Goal: Find contact information: Find contact information

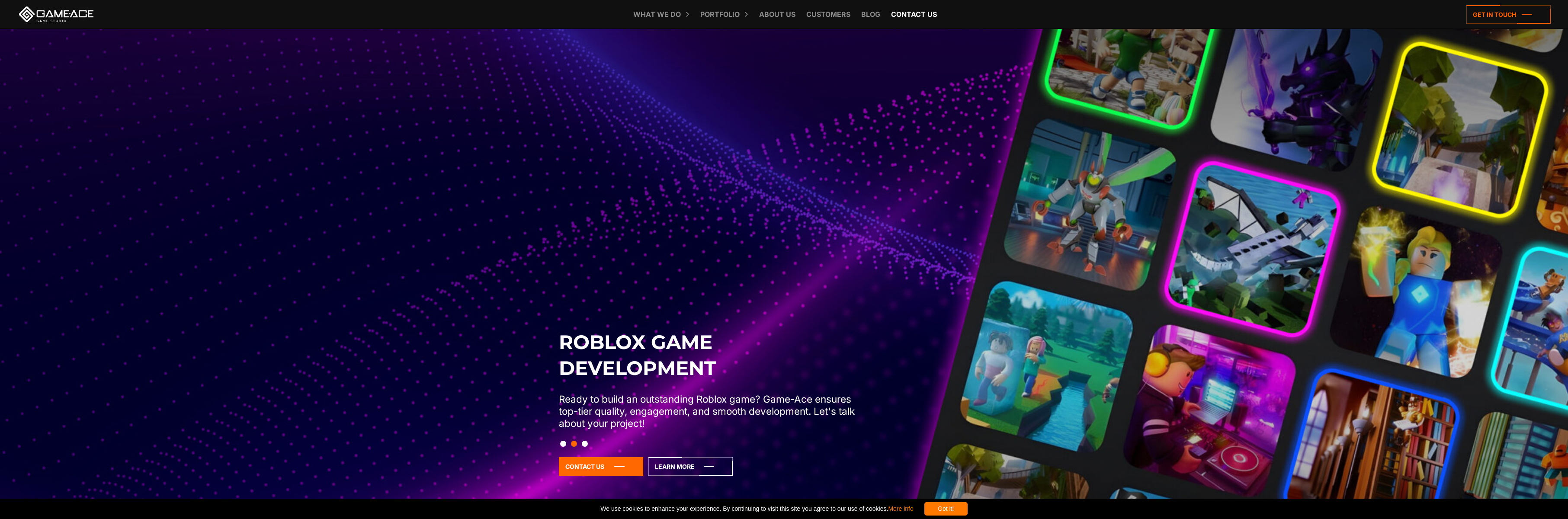
click at [909, 11] on link "Contact us" at bounding box center [914, 14] width 55 height 29
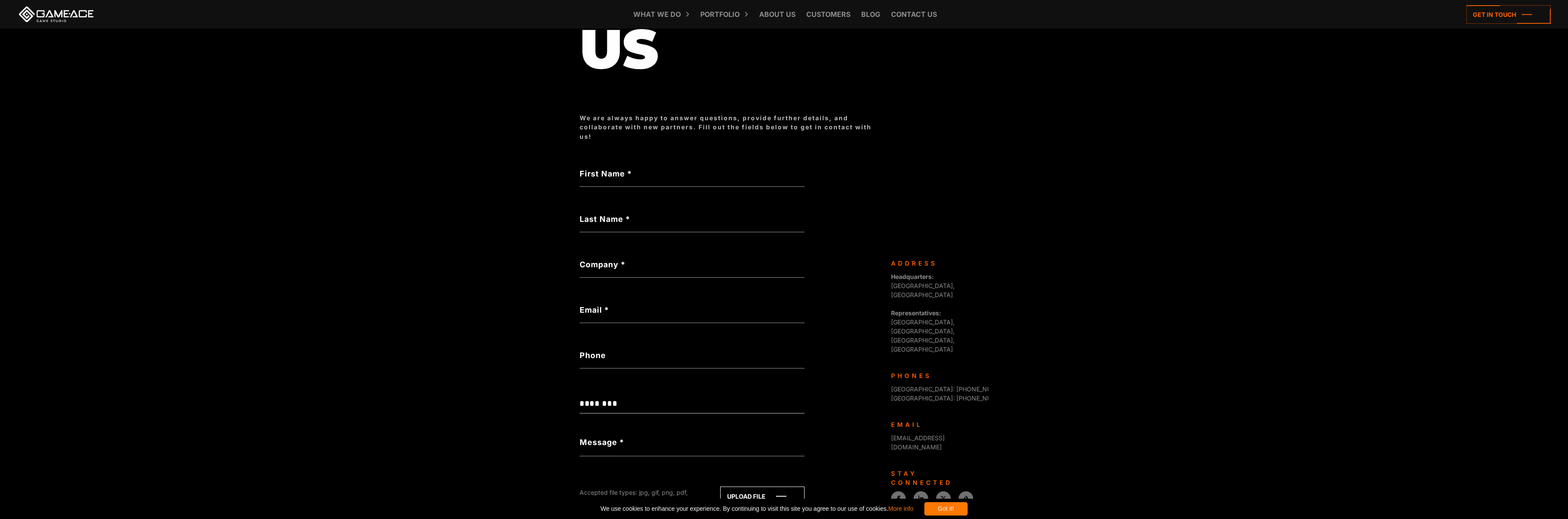
scroll to position [244, 0]
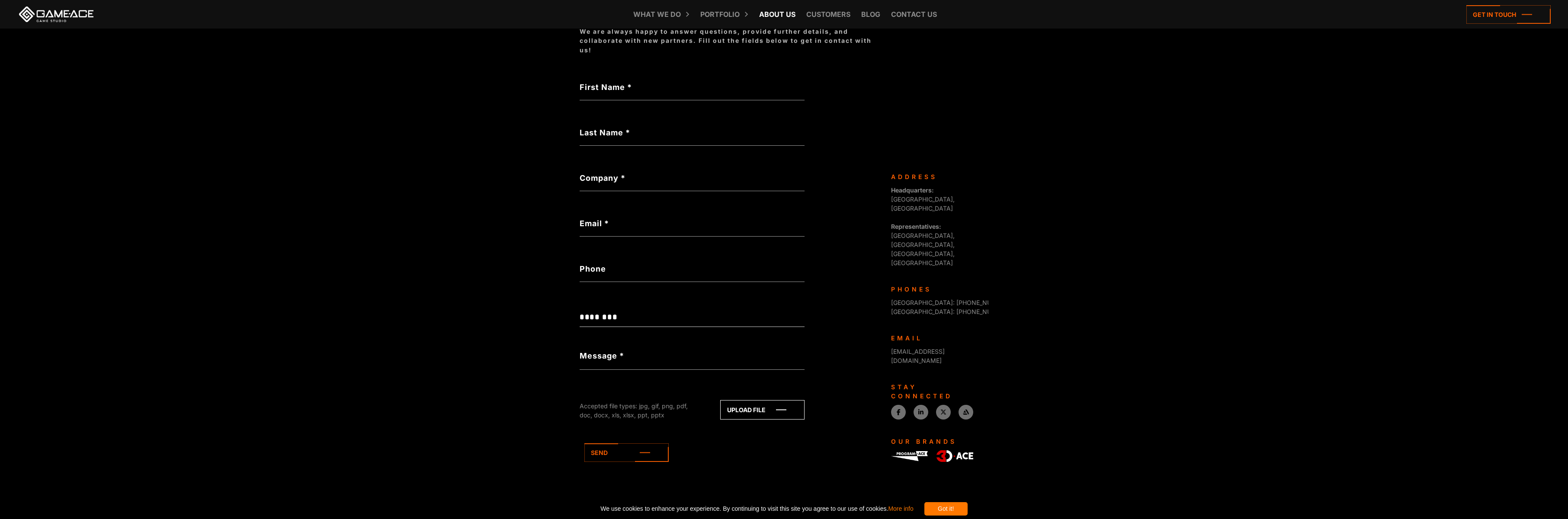
click at [774, 20] on link "About Us" at bounding box center [777, 14] width 45 height 29
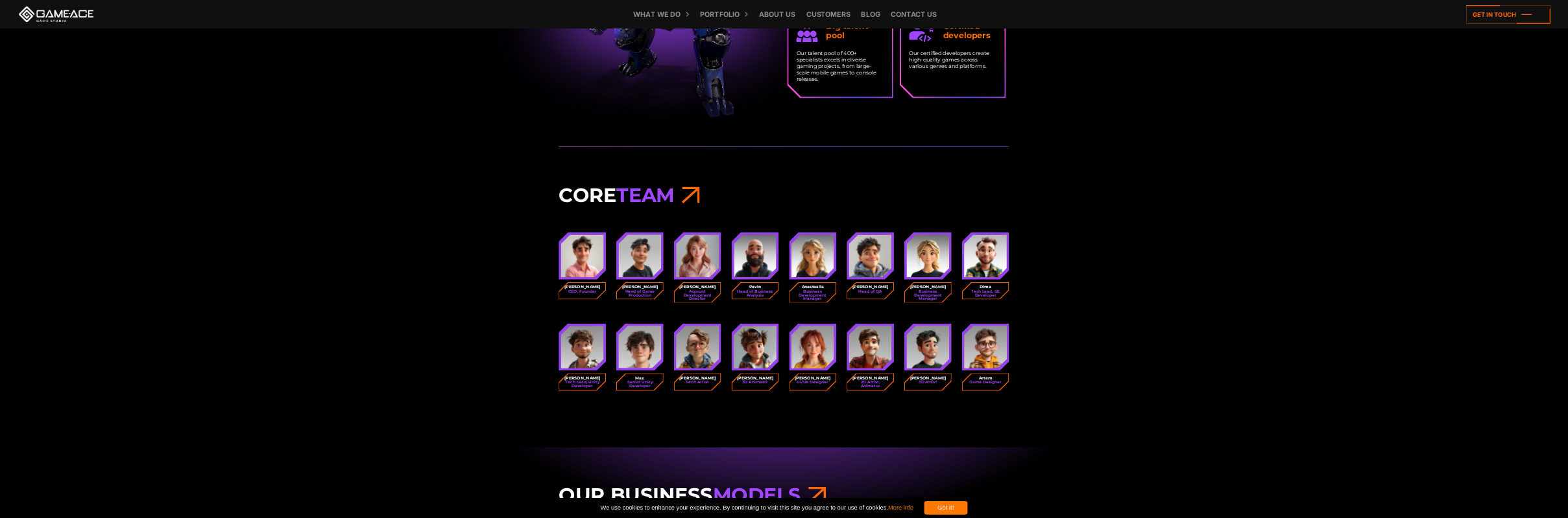
scroll to position [1621, 0]
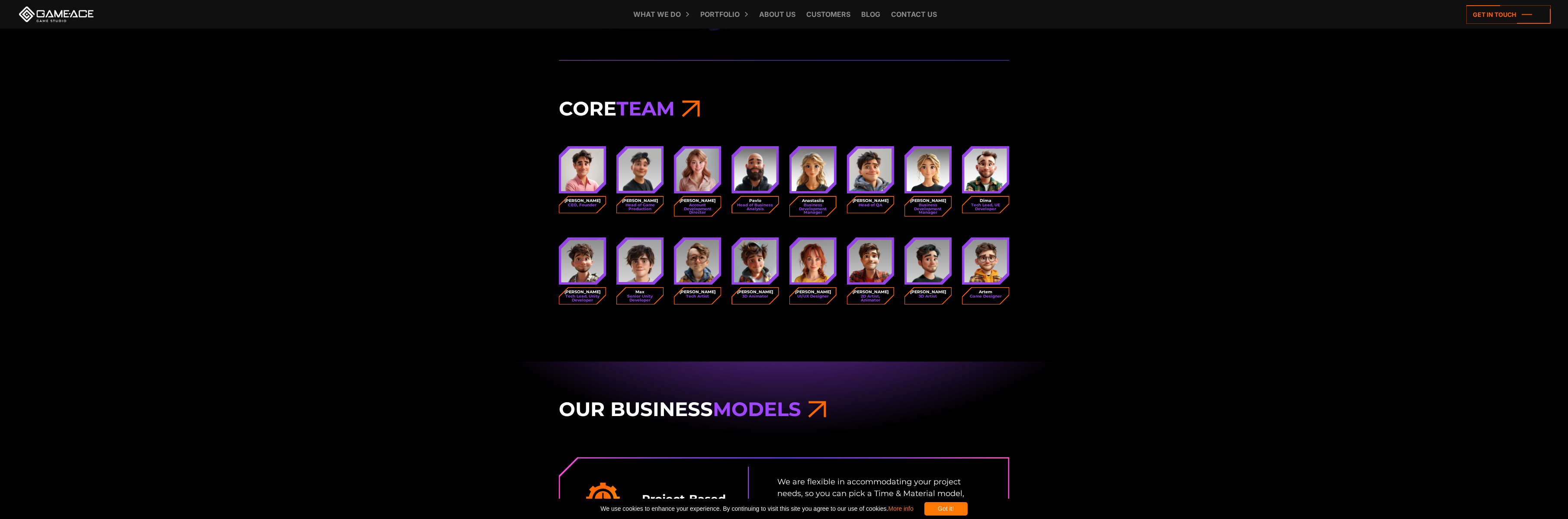
click at [695, 110] on icon at bounding box center [691, 108] width 18 height 24
click at [598, 105] on h3 "Core Team" at bounding box center [784, 108] width 450 height 24
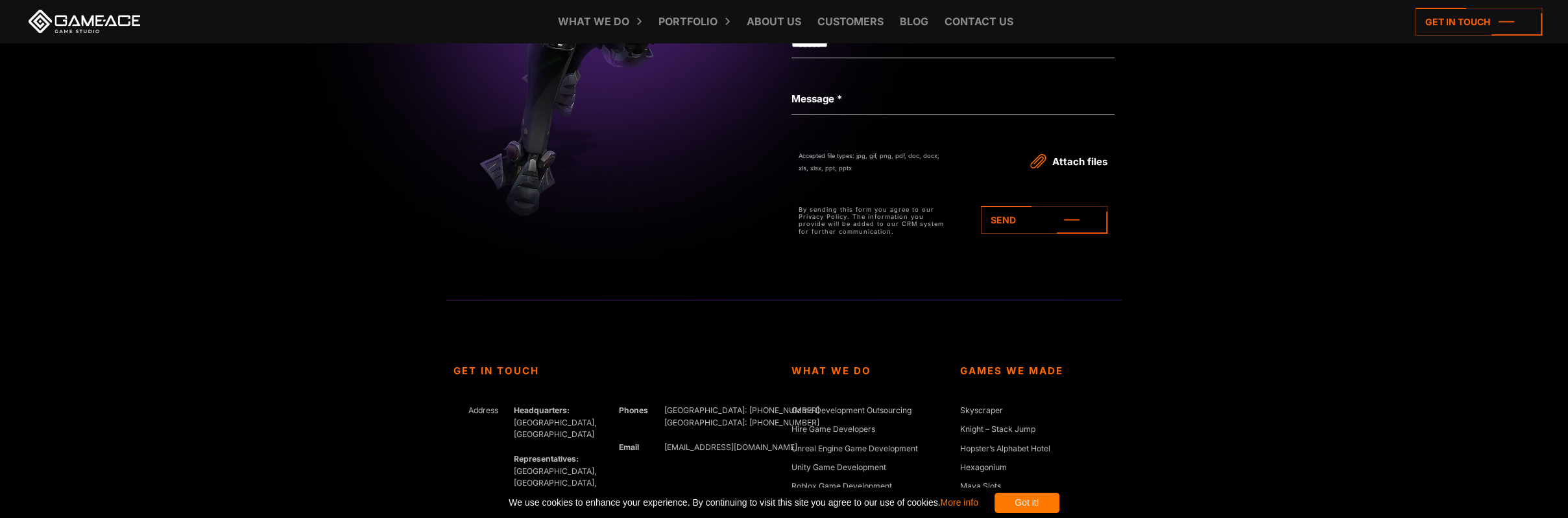
scroll to position [4861, 0]
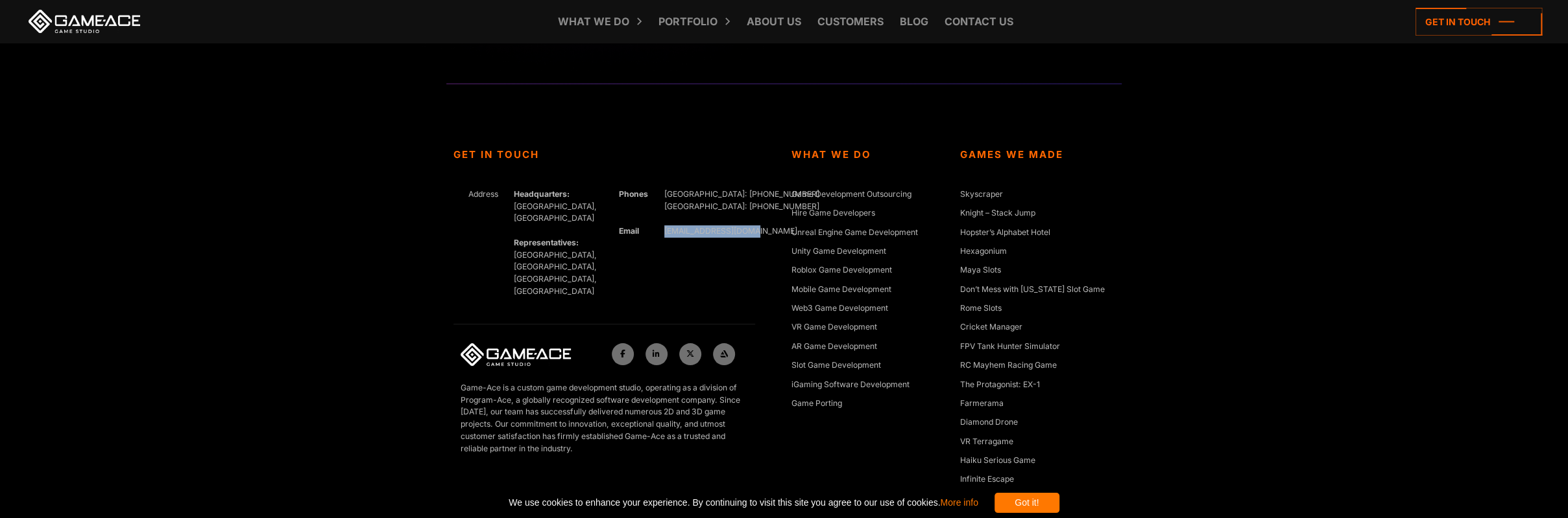
drag, startPoint x: 767, startPoint y: 227, endPoint x: 657, endPoint y: 232, distance: 110.1
click at [657, 232] on div "Get In Touch Address Headquarters: [GEOGRAPHIC_DATA], Cyprus Representatives: […" at bounding box center [615, 335] width 338 height 373
copy link "[EMAIL_ADDRESS][DOMAIN_NAME]"
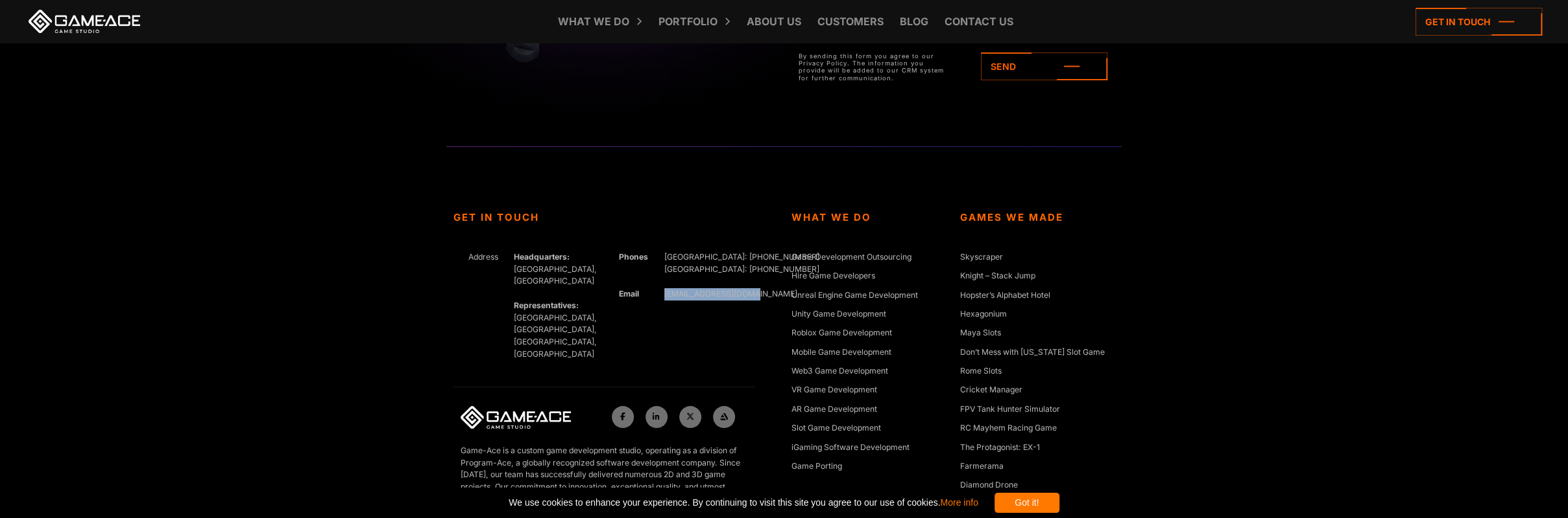
scroll to position [4754, 0]
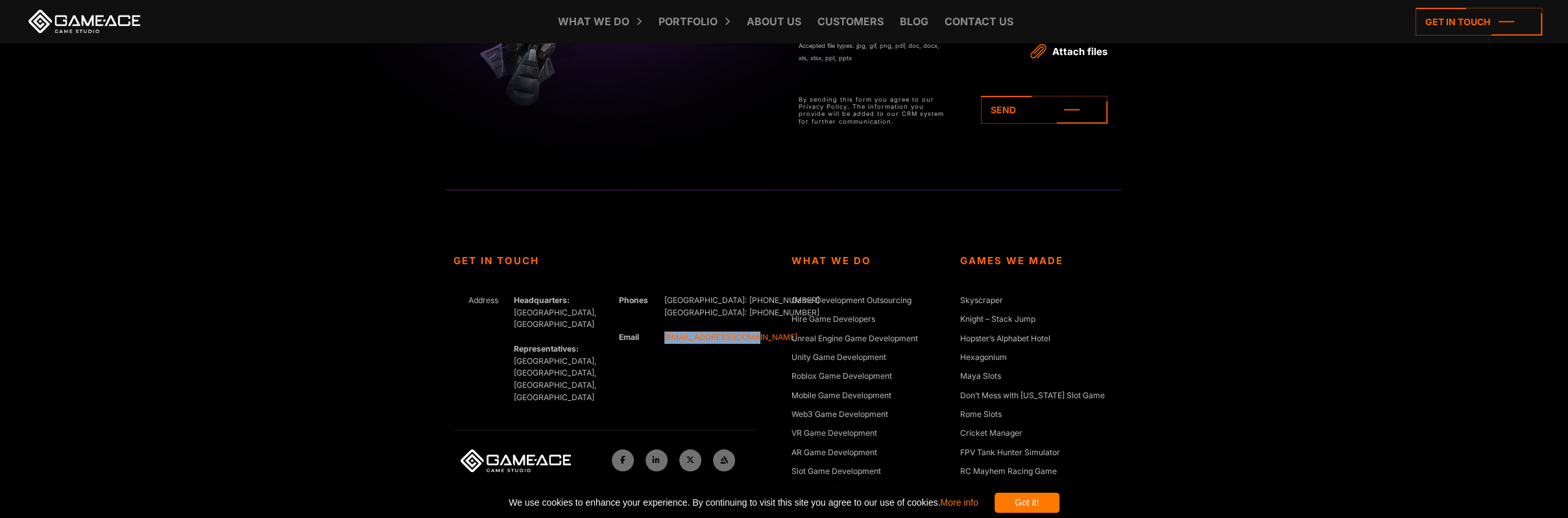
copy link "[EMAIL_ADDRESS][DOMAIN_NAME]"
click at [501, 357] on div "Address" at bounding box center [484, 349] width 46 height 109
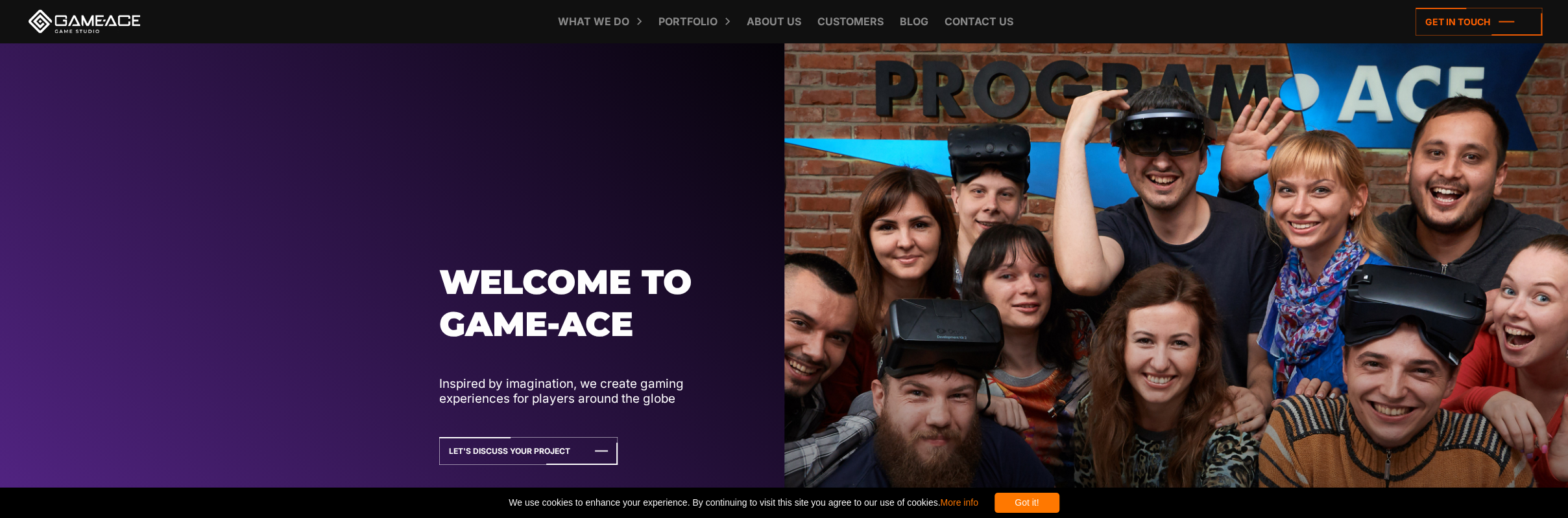
scroll to position [0, 0]
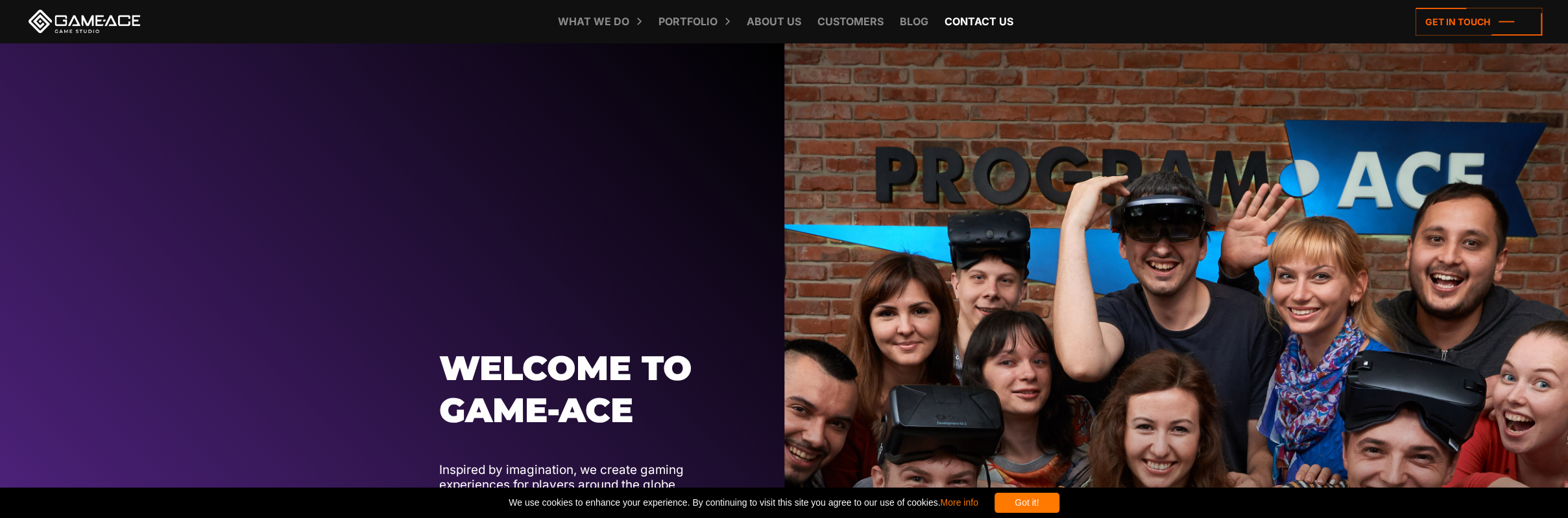
click at [967, 24] on link "Contact us" at bounding box center [979, 21] width 82 height 43
